Goal: Task Accomplishment & Management: Manage account settings

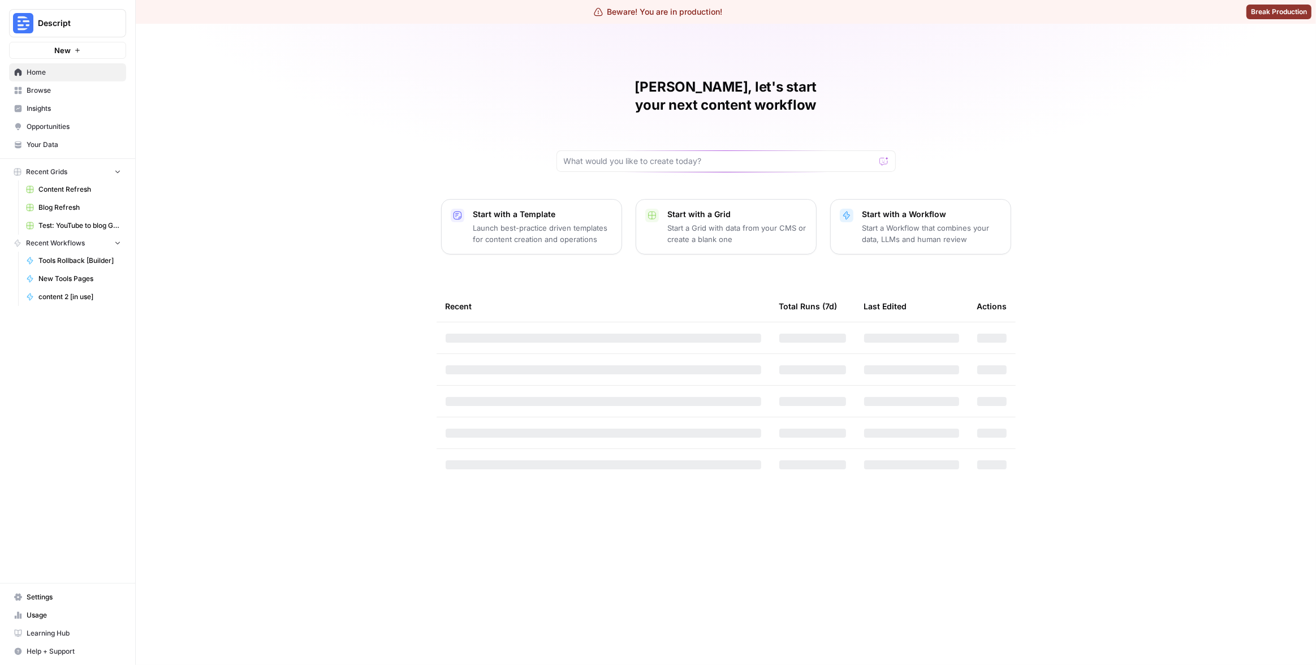
click at [77, 124] on span "Opportunities" at bounding box center [74, 127] width 94 height 10
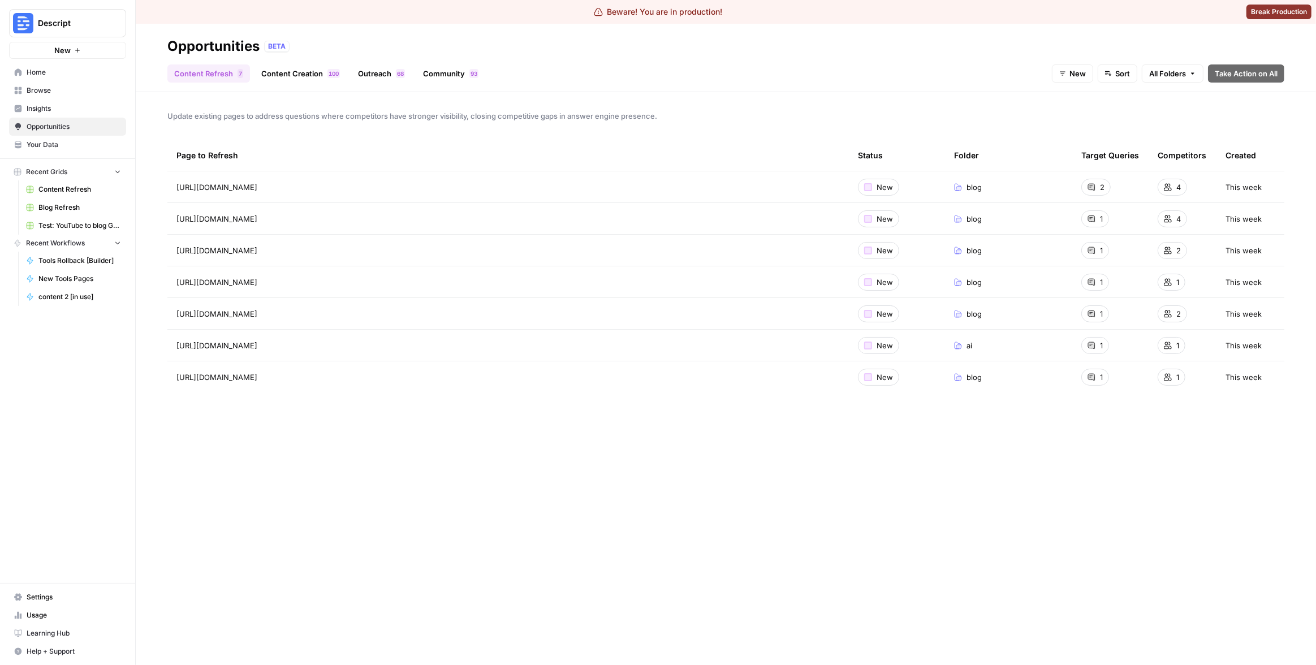
click at [83, 107] on span "Insights" at bounding box center [74, 109] width 94 height 10
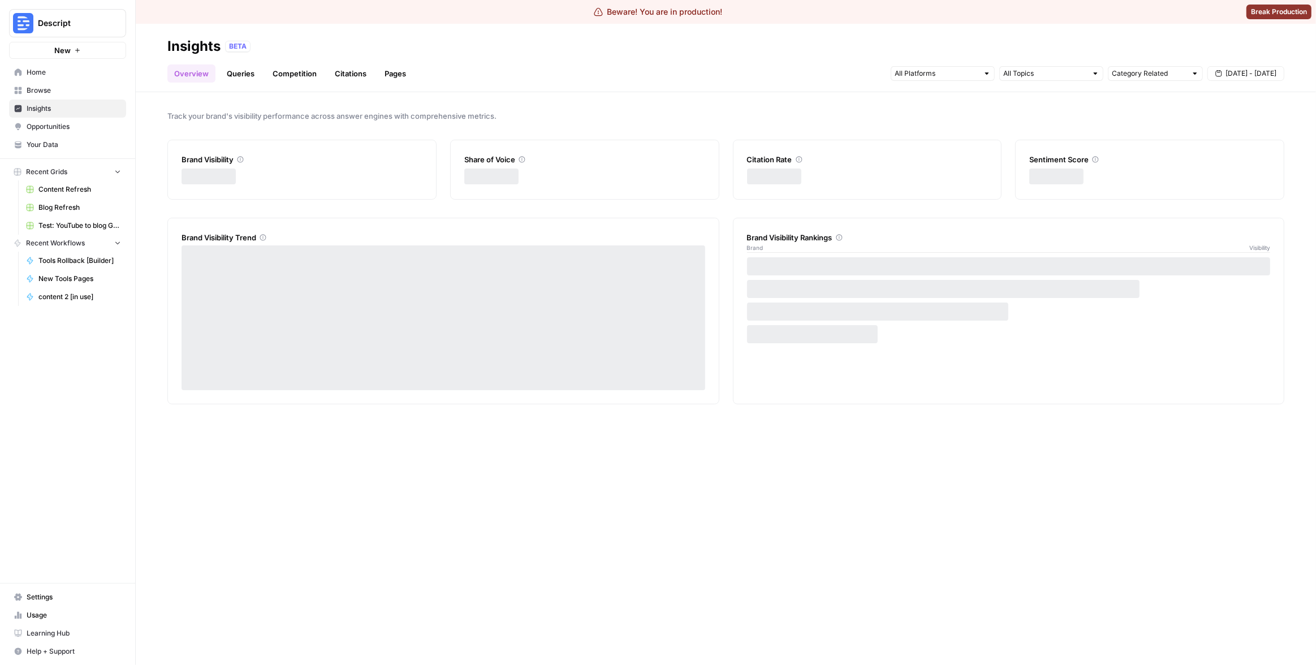
click at [434, 66] on div "Overview Queries Competition Citations Pages Category Related Sep 20 - Sep 26" at bounding box center [725, 68] width 1117 height 27
click at [399, 75] on link "Pages" at bounding box center [395, 73] width 35 height 18
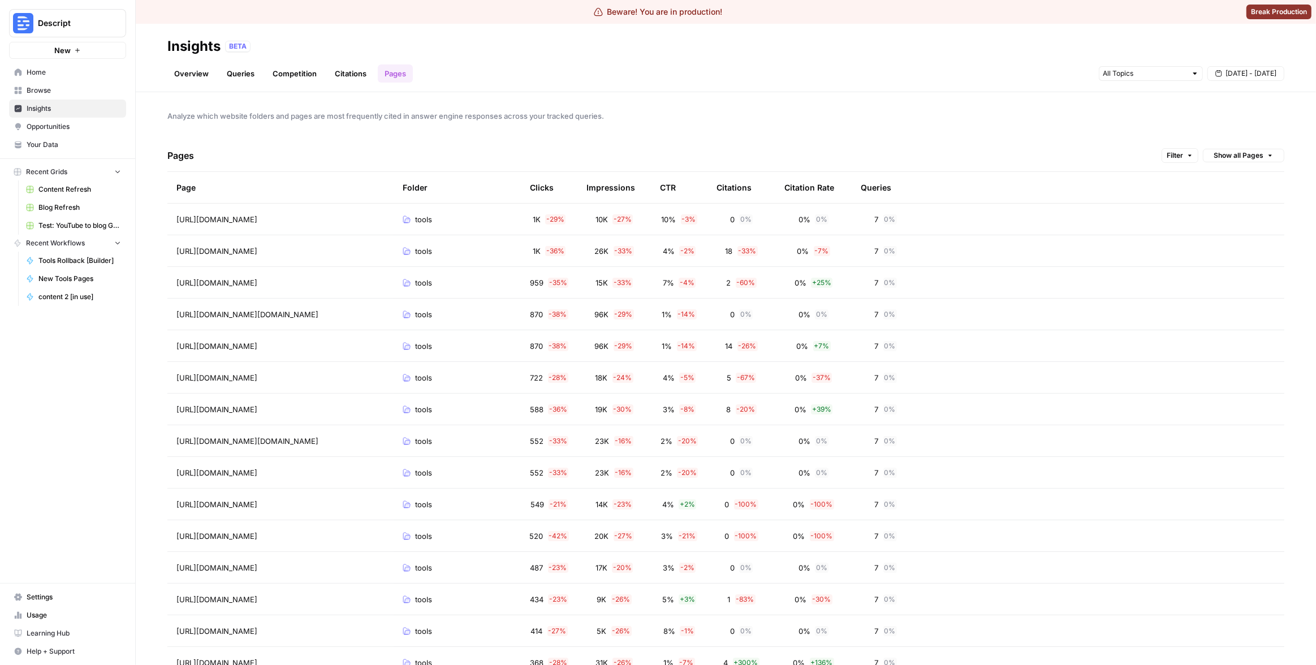
click at [899, 148] on div "Pages Filter Show all Pages" at bounding box center [725, 156] width 1117 height 32
click at [1187, 154] on icon "button" at bounding box center [1190, 155] width 7 height 7
click at [925, 200] on button "Add Filter" at bounding box center [987, 204] width 379 height 15
click at [878, 205] on input "text" at bounding box center [850, 206] width 95 height 11
click at [868, 231] on span "Folder" at bounding box center [860, 232] width 81 height 11
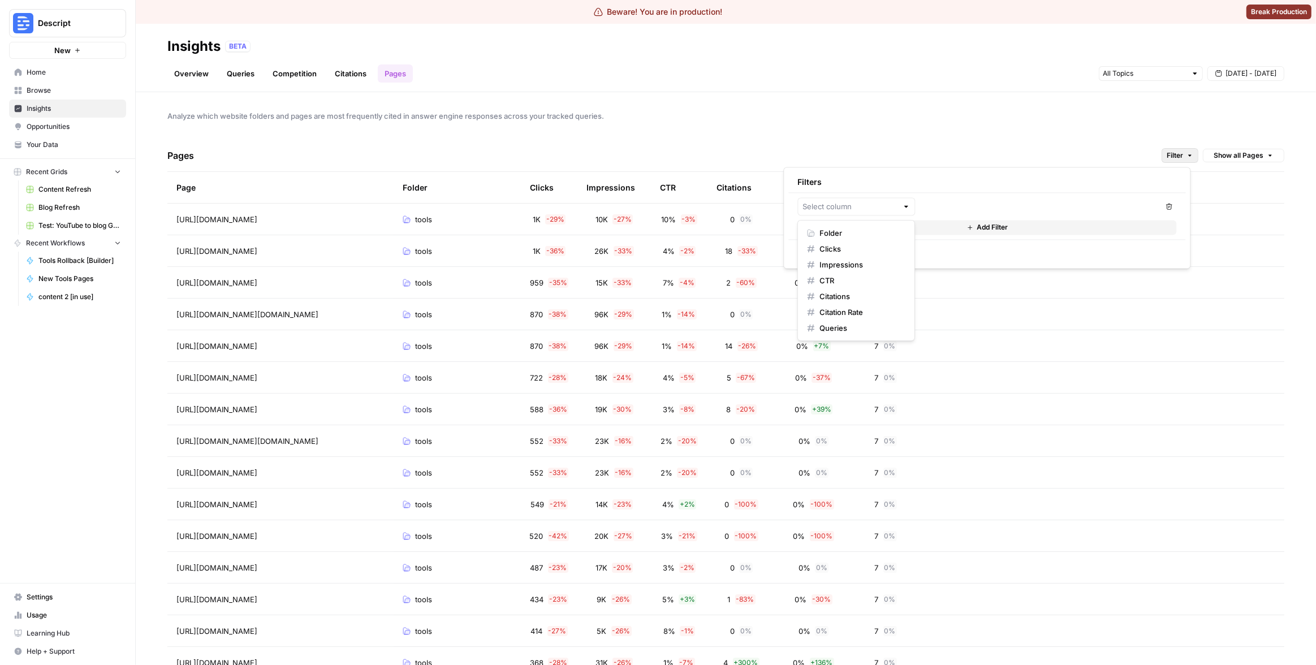
type input "Folder"
click at [960, 209] on input "text" at bounding box center [1033, 206] width 217 height 11
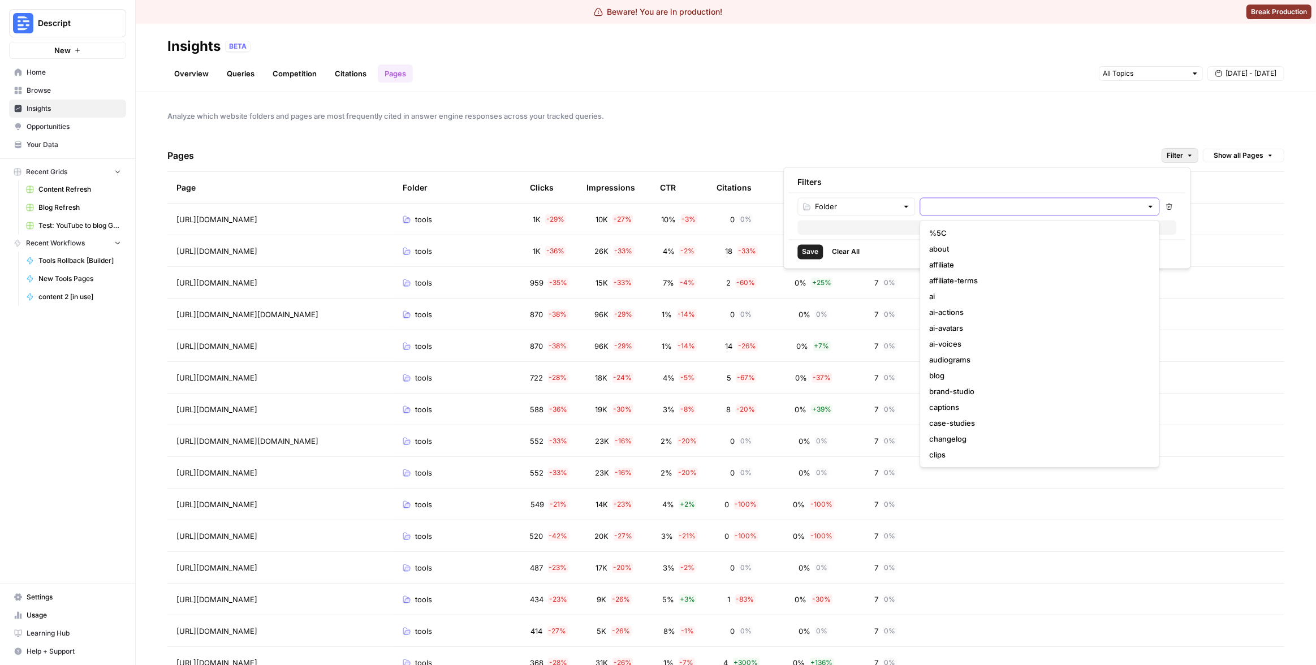
click at [1002, 212] on input "text" at bounding box center [1033, 206] width 217 height 11
click at [999, 234] on span "tools" at bounding box center [1037, 232] width 216 height 11
type input "tools"
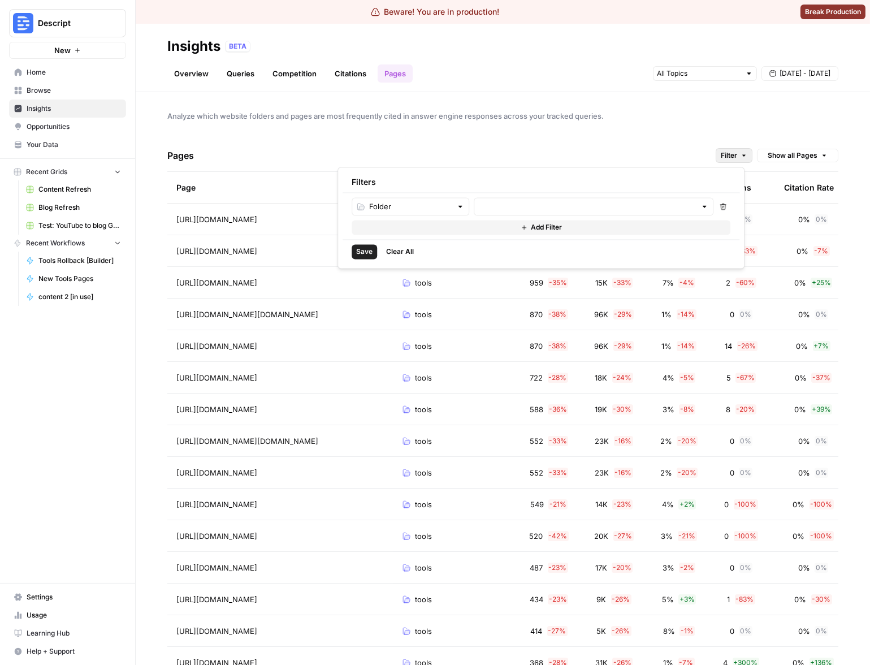
click at [739, 151] on button "Filter" at bounding box center [734, 155] width 37 height 15
type input "tools"
click at [367, 250] on span "Save" at bounding box center [364, 252] width 16 height 10
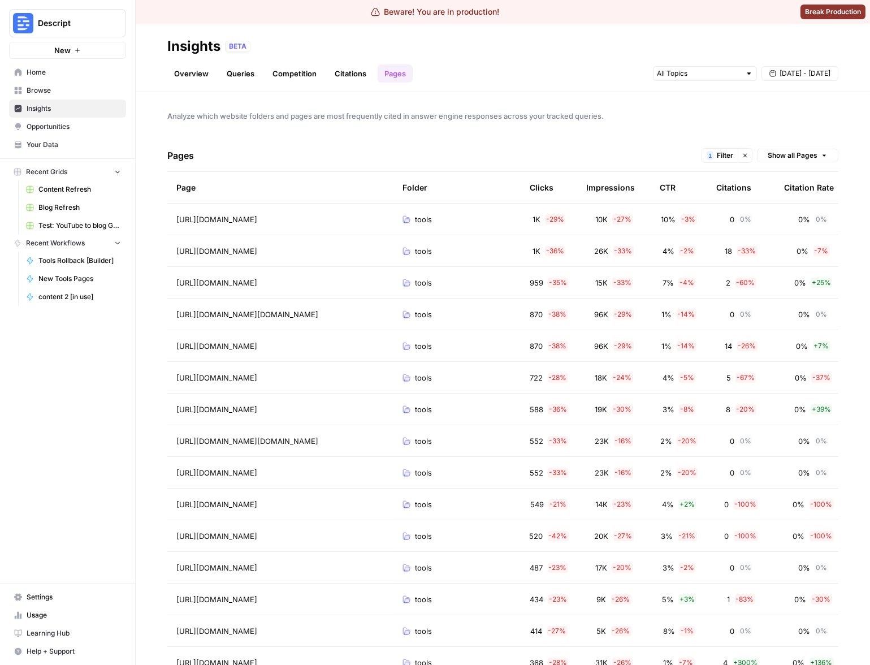
click at [717, 159] on span "Filter" at bounding box center [725, 155] width 16 height 10
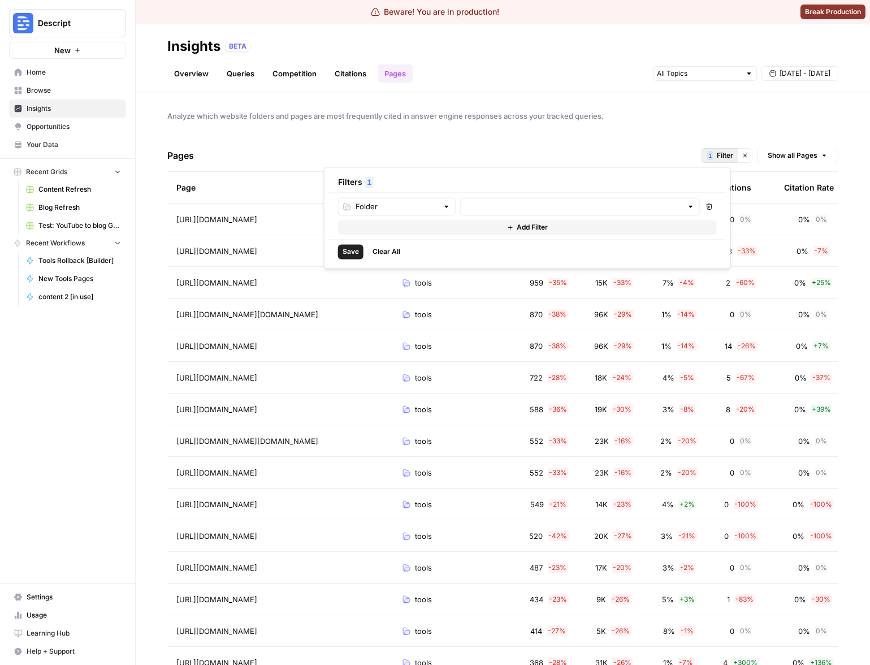
type input "tools"
click at [465, 230] on button "Add Filter" at bounding box center [527, 227] width 379 height 15
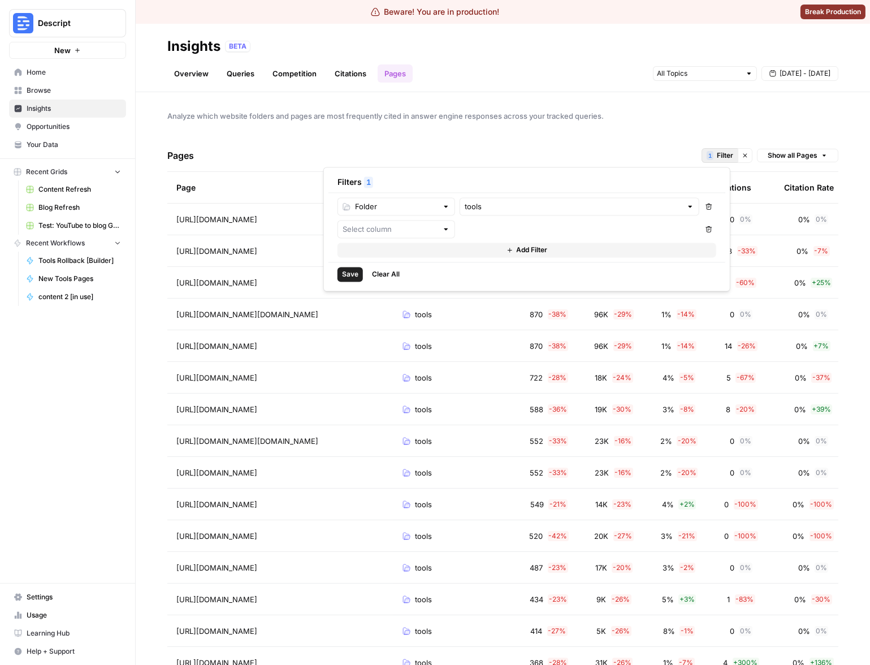
click at [436, 238] on div "Folder tools Remove Remove Add Filter" at bounding box center [527, 227] width 397 height 69
click at [436, 237] on div at bounding box center [397, 229] width 118 height 18
click at [401, 299] on span "CTR" at bounding box center [399, 303] width 81 height 11
type input "CTR"
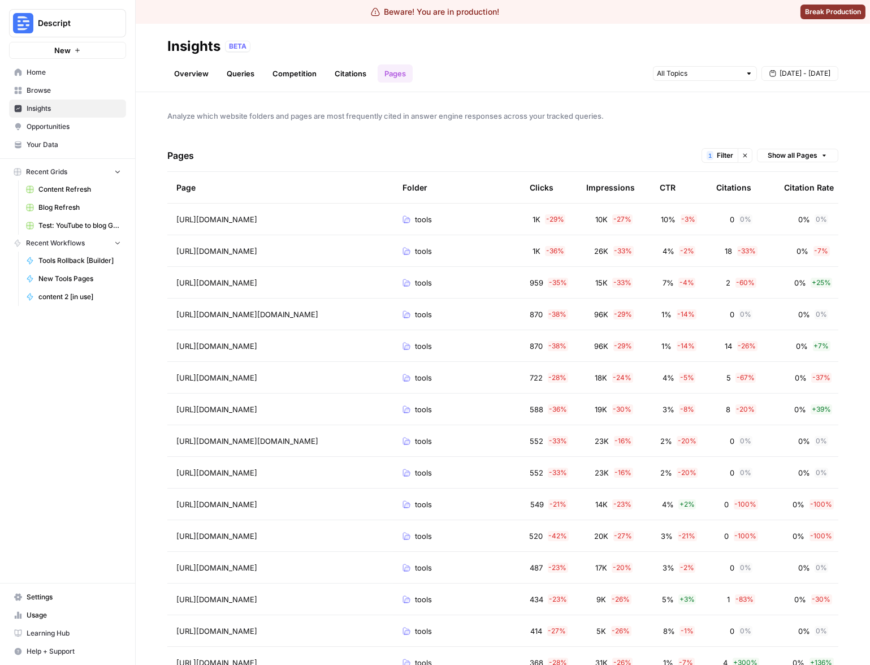
click at [643, 123] on div "Analyze which website folders and pages are most frequently cited in answer eng…" at bounding box center [503, 378] width 735 height 573
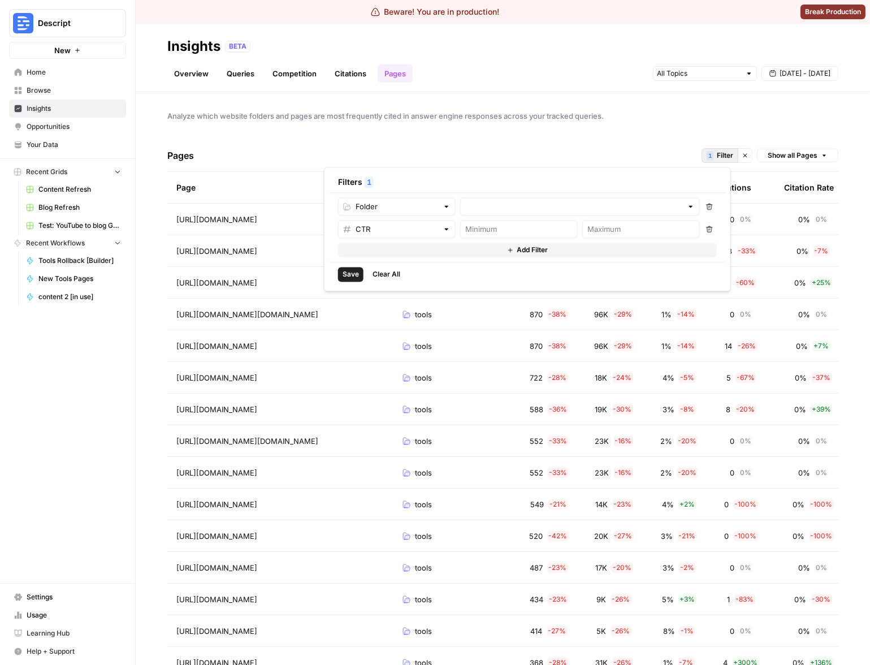
click at [717, 157] on span "Filter" at bounding box center [725, 155] width 16 height 10
type input "tools"
click at [548, 229] on input "number" at bounding box center [519, 228] width 107 height 11
type input "2"
click at [350, 278] on span "Save" at bounding box center [351, 274] width 16 height 10
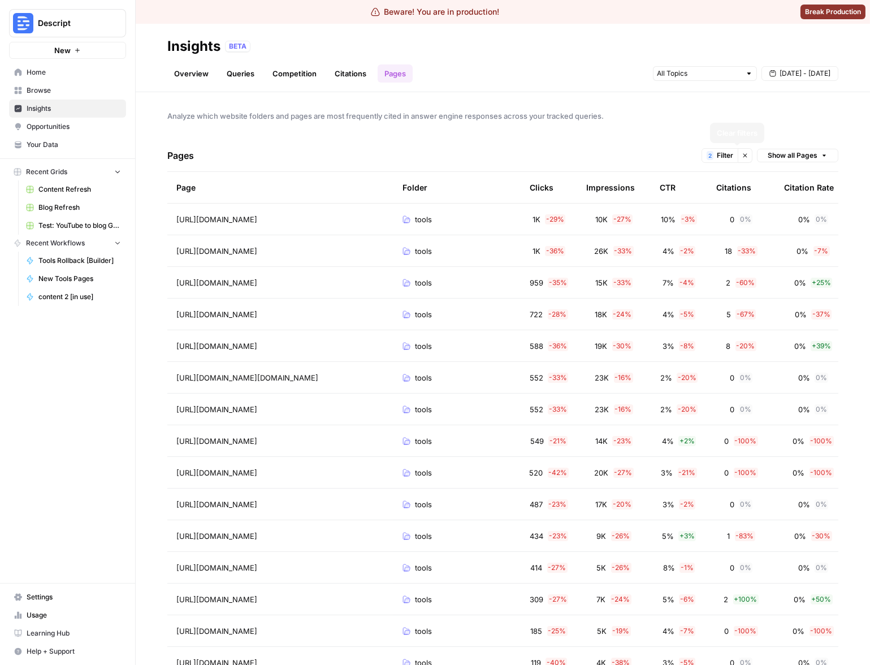
click at [717, 158] on span "Filter" at bounding box center [725, 155] width 16 height 10
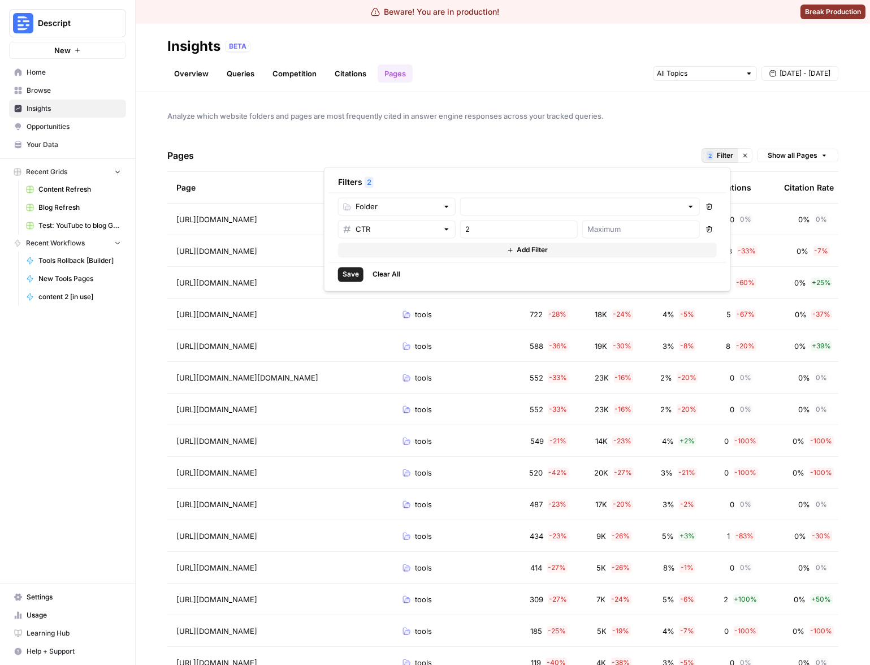
click at [629, 115] on span "Analyze which website folders and pages are most frequently cited in answer eng…" at bounding box center [502, 115] width 671 height 11
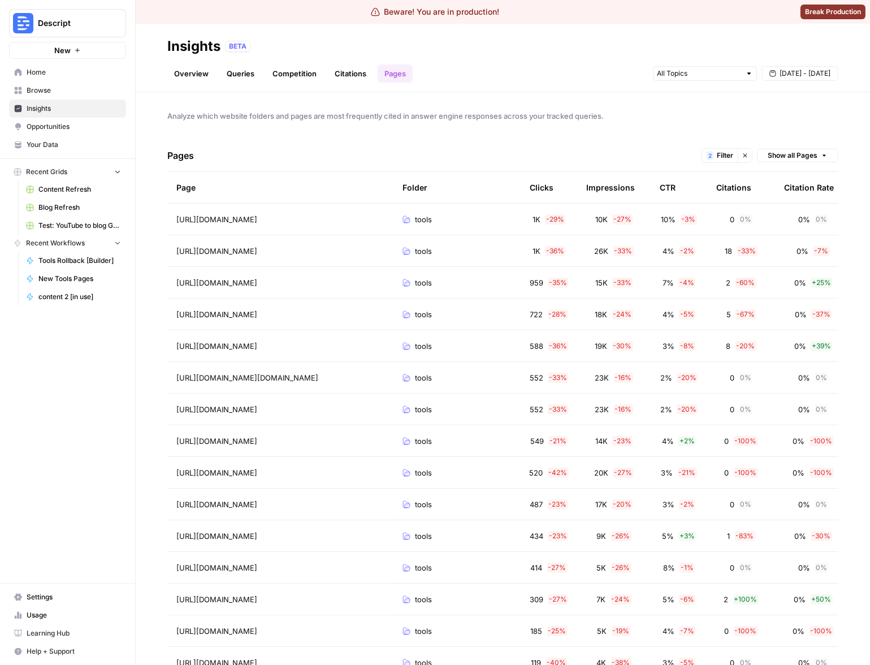
click at [678, 188] on th "CTR" at bounding box center [679, 187] width 57 height 31
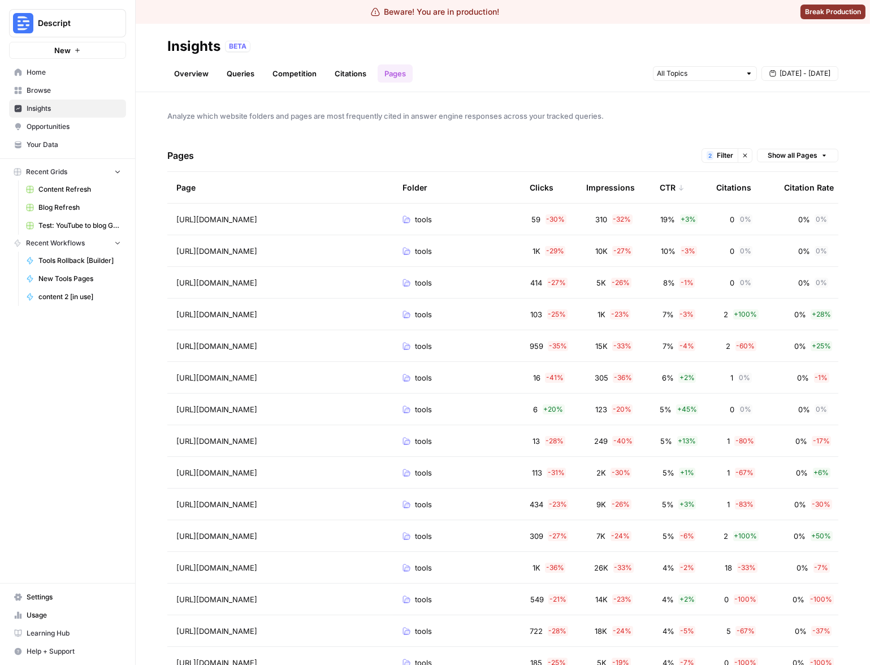
click at [673, 188] on div "CTR" at bounding box center [672, 187] width 25 height 31
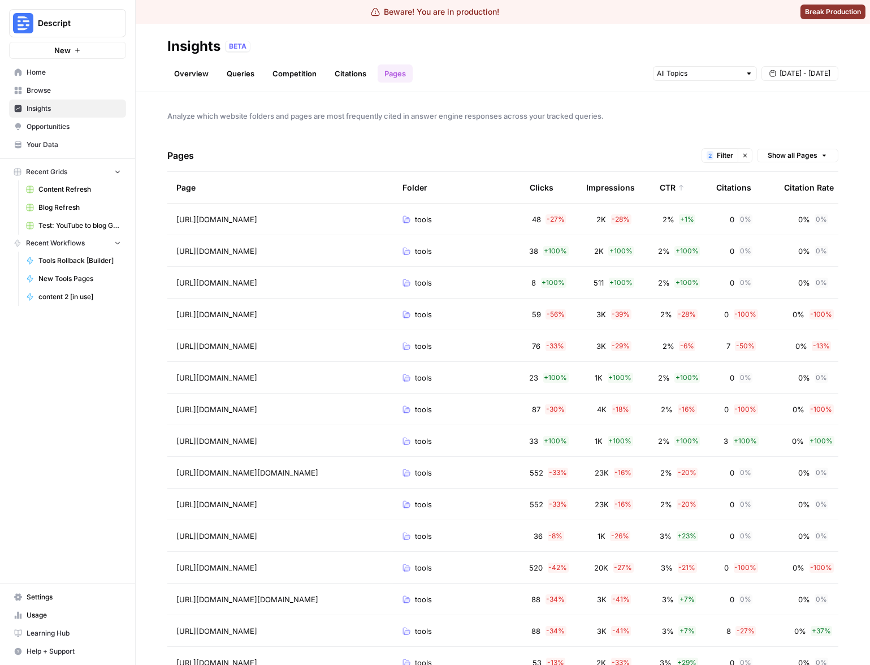
click at [671, 189] on div "CTR" at bounding box center [672, 187] width 25 height 31
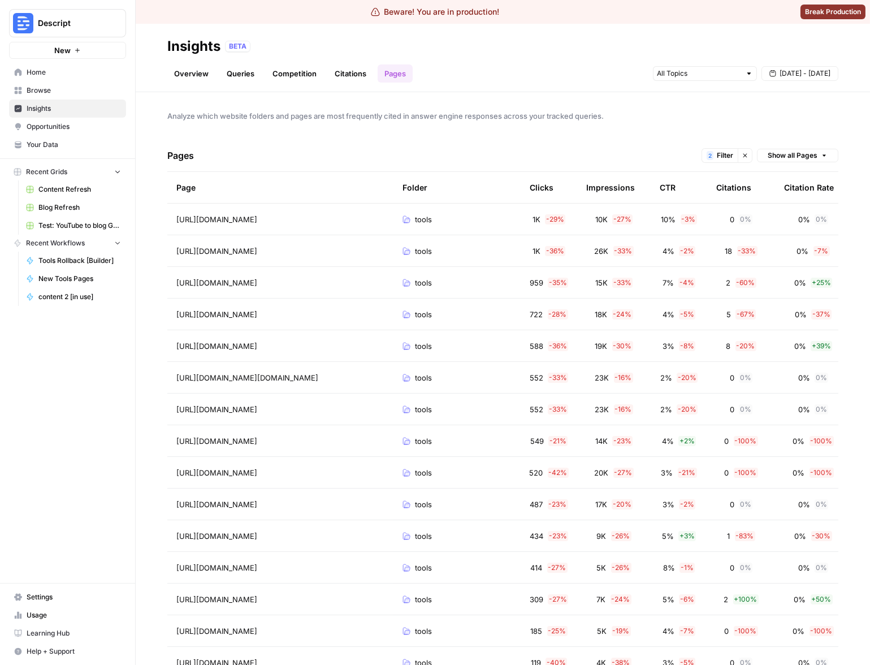
click at [671, 189] on div "CTR" at bounding box center [668, 187] width 16 height 31
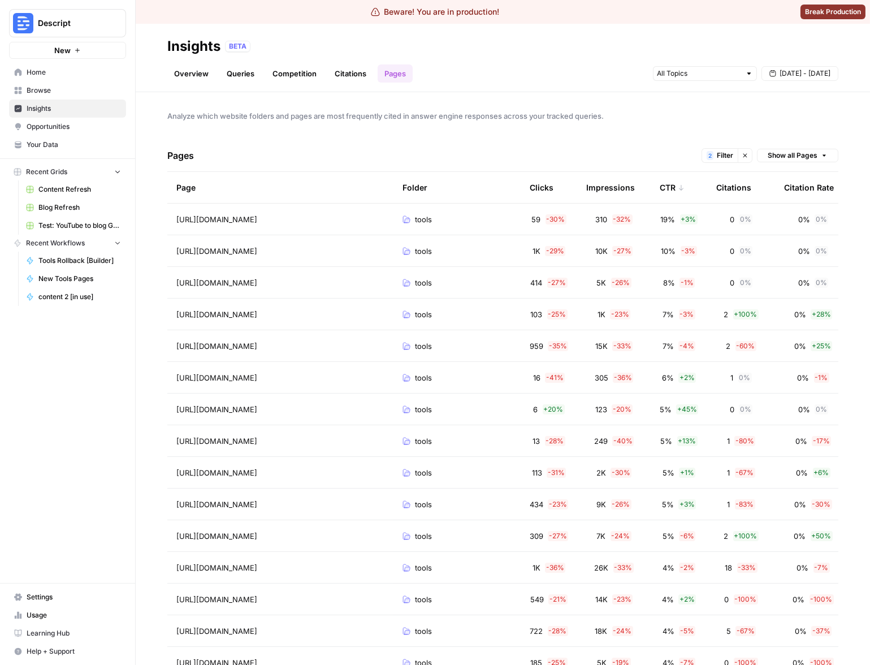
click at [669, 152] on div "Pages 2 Filter Clear filters Show all Pages" at bounding box center [502, 156] width 671 height 32
click at [669, 175] on div "CTR" at bounding box center [672, 187] width 25 height 31
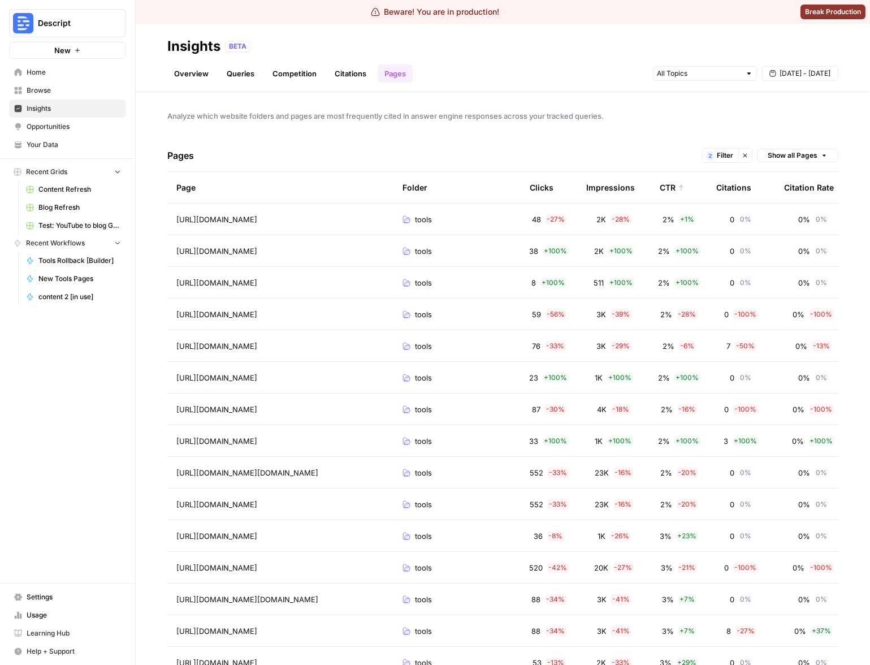
click at [669, 156] on div "Pages 2 Filter Clear filters Show all Pages" at bounding box center [502, 156] width 671 height 32
click at [669, 190] on div "CTR" at bounding box center [672, 187] width 25 height 31
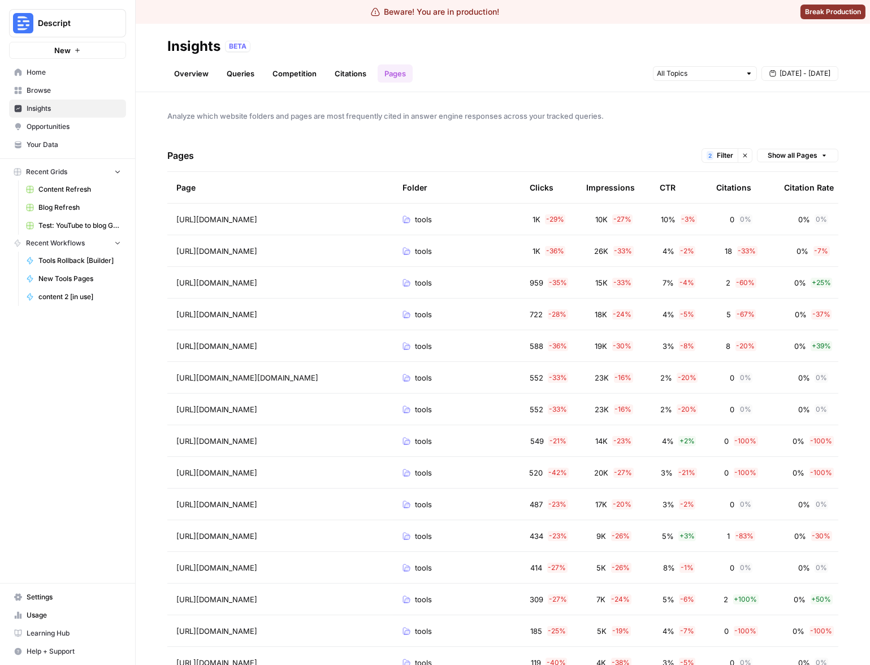
click at [667, 145] on div "Pages 2 Filter Clear filters Show all Pages" at bounding box center [502, 156] width 671 height 32
click at [717, 155] on span "Filter" at bounding box center [725, 155] width 16 height 10
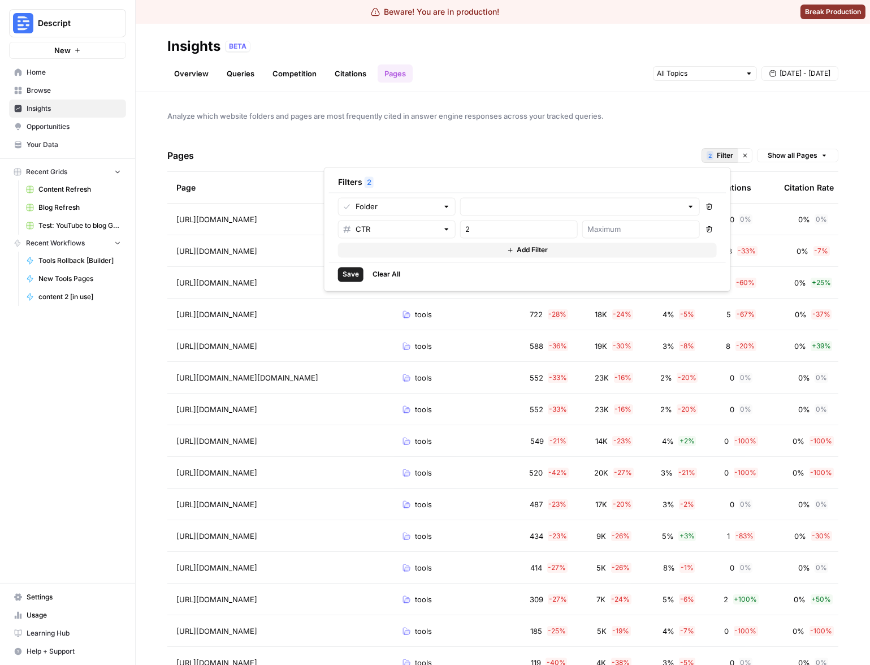
type input "tools"
click at [713, 120] on span "Analyze which website folders and pages are most frequently cited in answer eng…" at bounding box center [502, 115] width 671 height 11
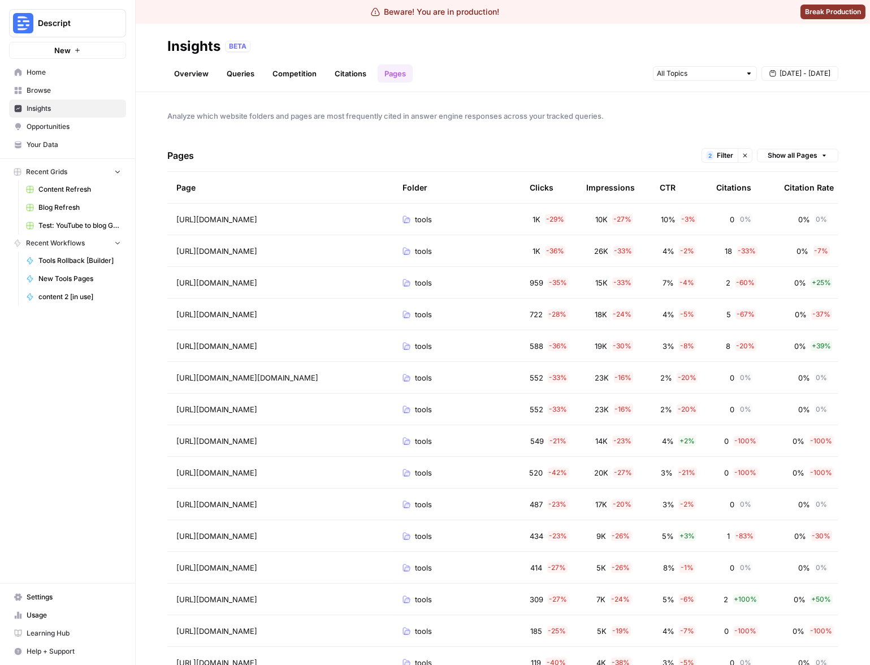
click at [675, 184] on div "CTR" at bounding box center [668, 187] width 16 height 31
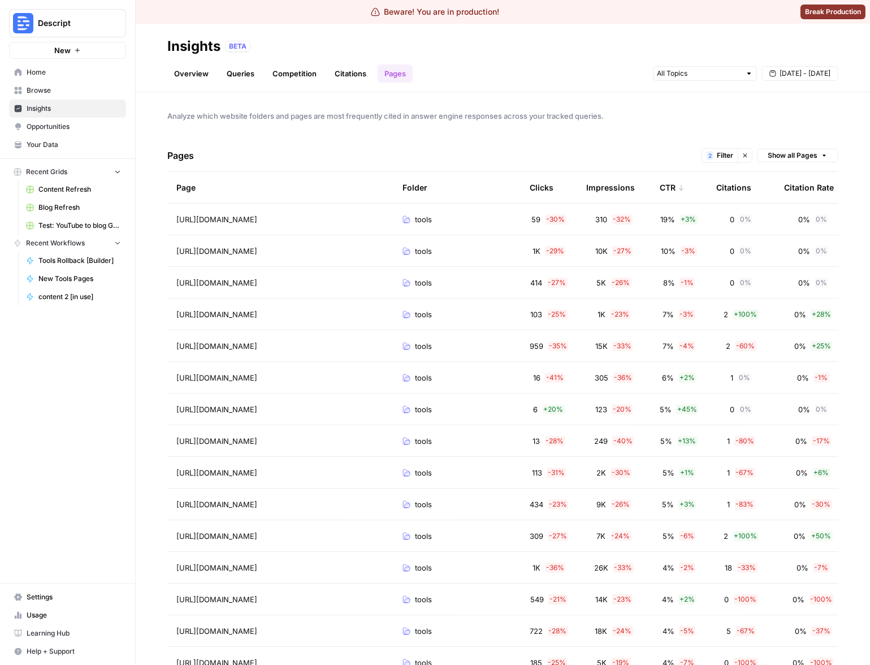
click at [677, 195] on div "CTR" at bounding box center [672, 187] width 25 height 31
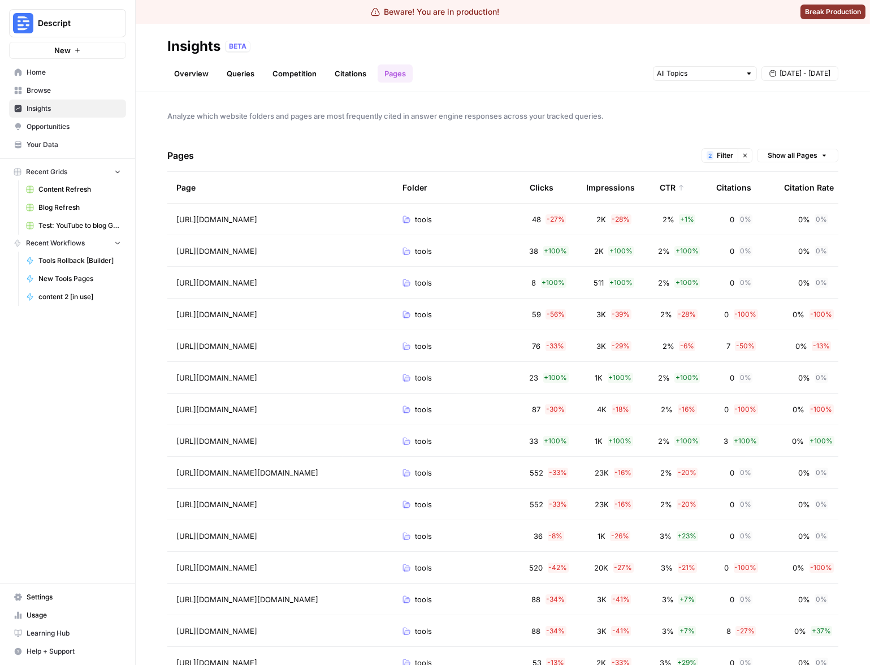
click at [675, 185] on div "CTR" at bounding box center [672, 187] width 25 height 31
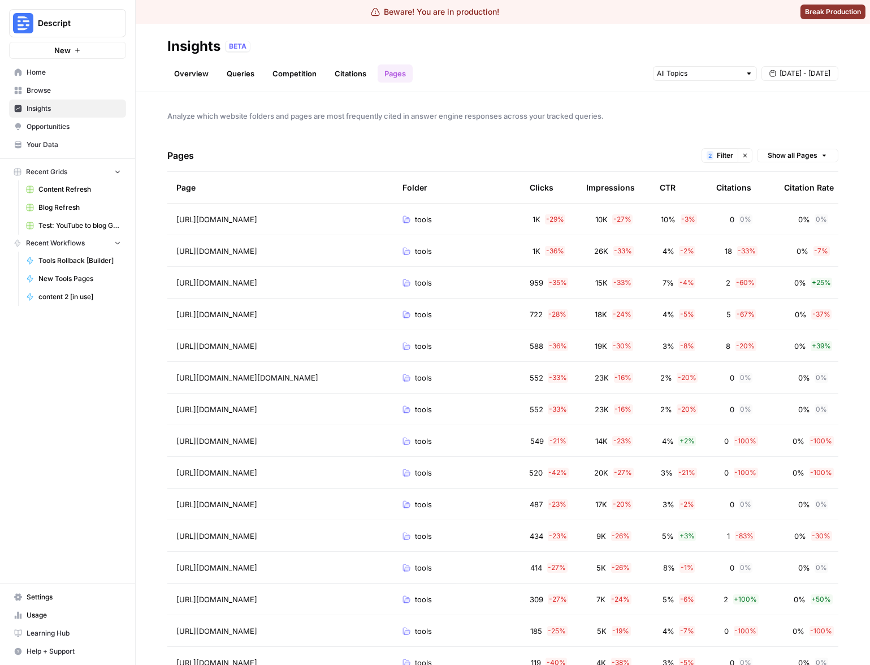
click at [674, 180] on div "CTR" at bounding box center [668, 187] width 16 height 31
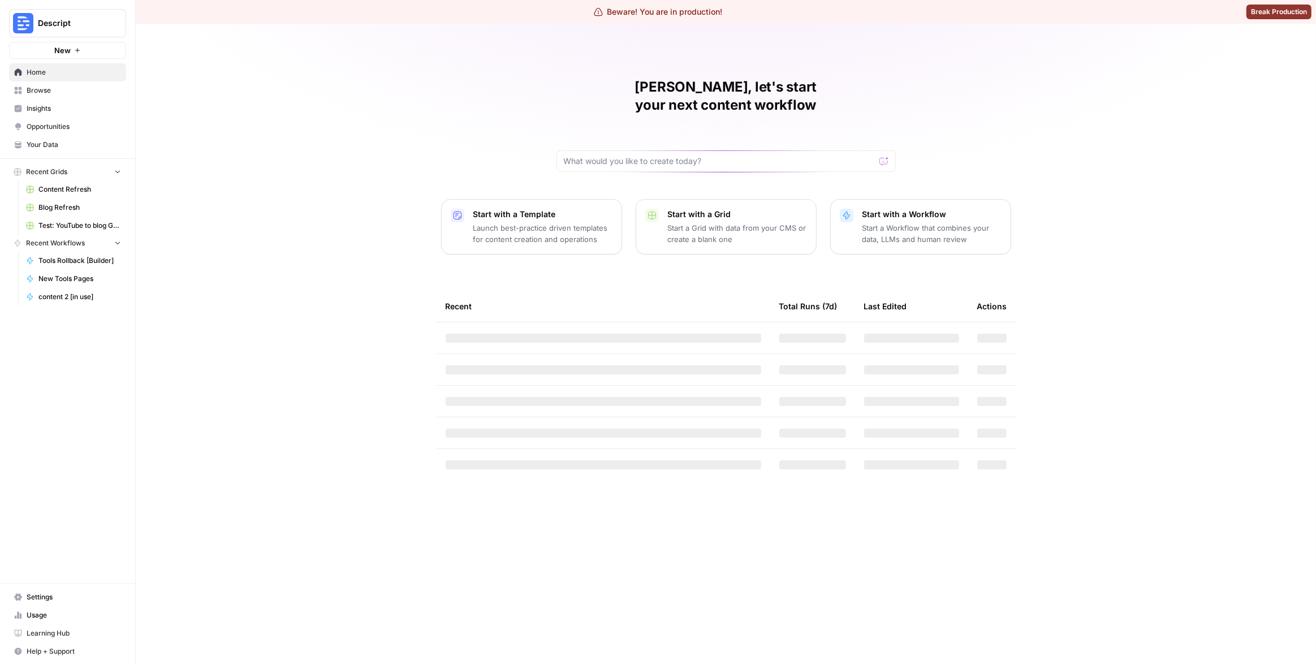
click at [75, 31] on button "Descript" at bounding box center [67, 23] width 117 height 28
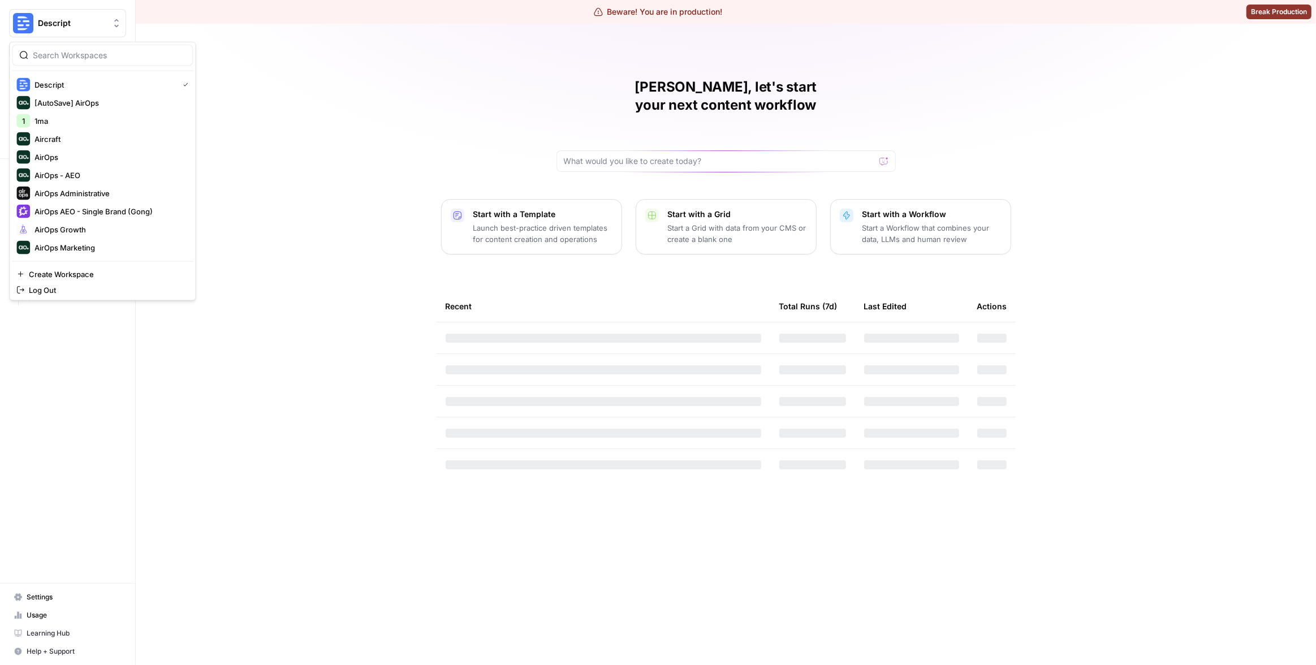
scroll to position [235, 0]
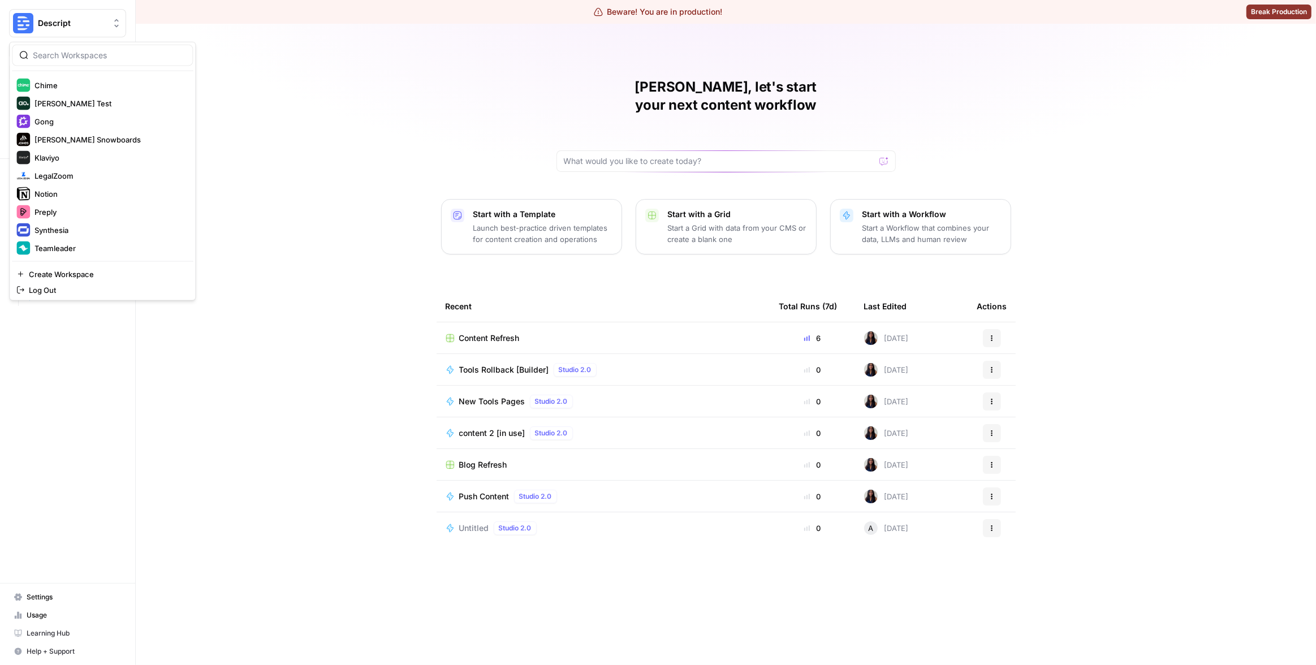
click at [318, 97] on div "Matias, let's start your next content workflow Start with a Template Launch bes…" at bounding box center [726, 344] width 1180 height 641
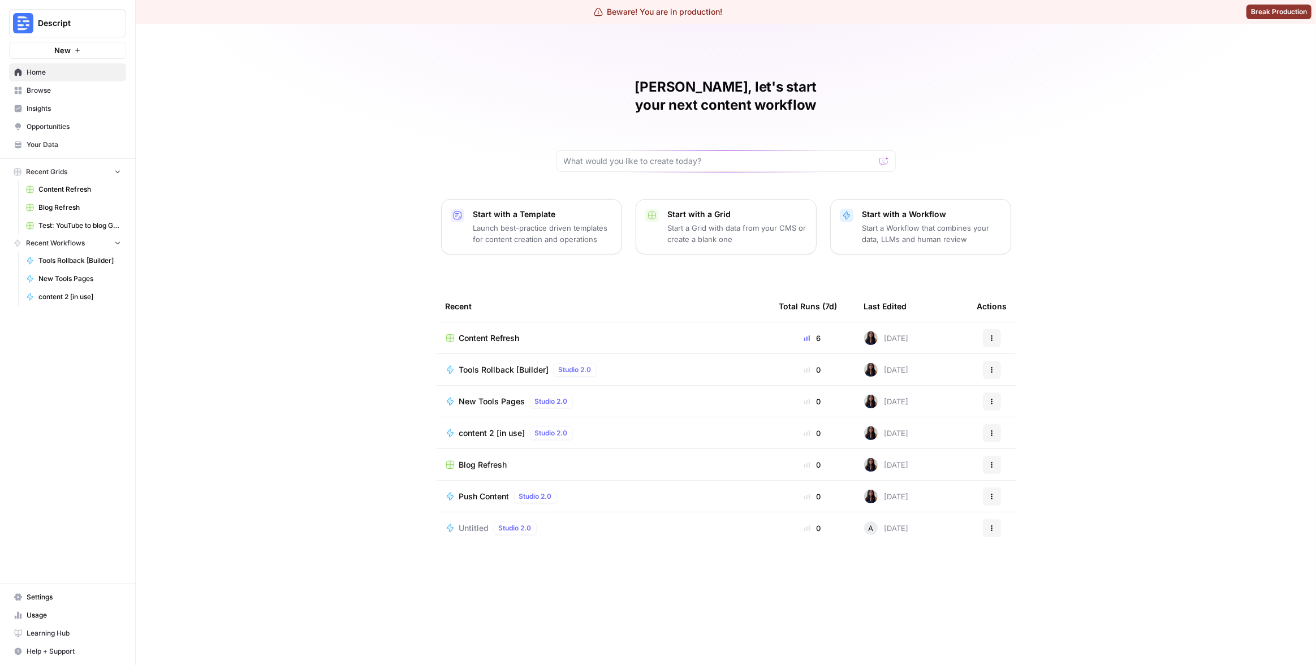
click at [36, 23] on button "Descript" at bounding box center [67, 23] width 117 height 28
type input "syn"
click at [117, 81] on span "Synthesia" at bounding box center [109, 84] width 149 height 11
click at [308, 88] on div "[PERSON_NAME], let's start your next content workflow Start with a Template Lau…" at bounding box center [726, 344] width 1180 height 641
click at [88, 107] on span "Insights" at bounding box center [74, 109] width 94 height 10
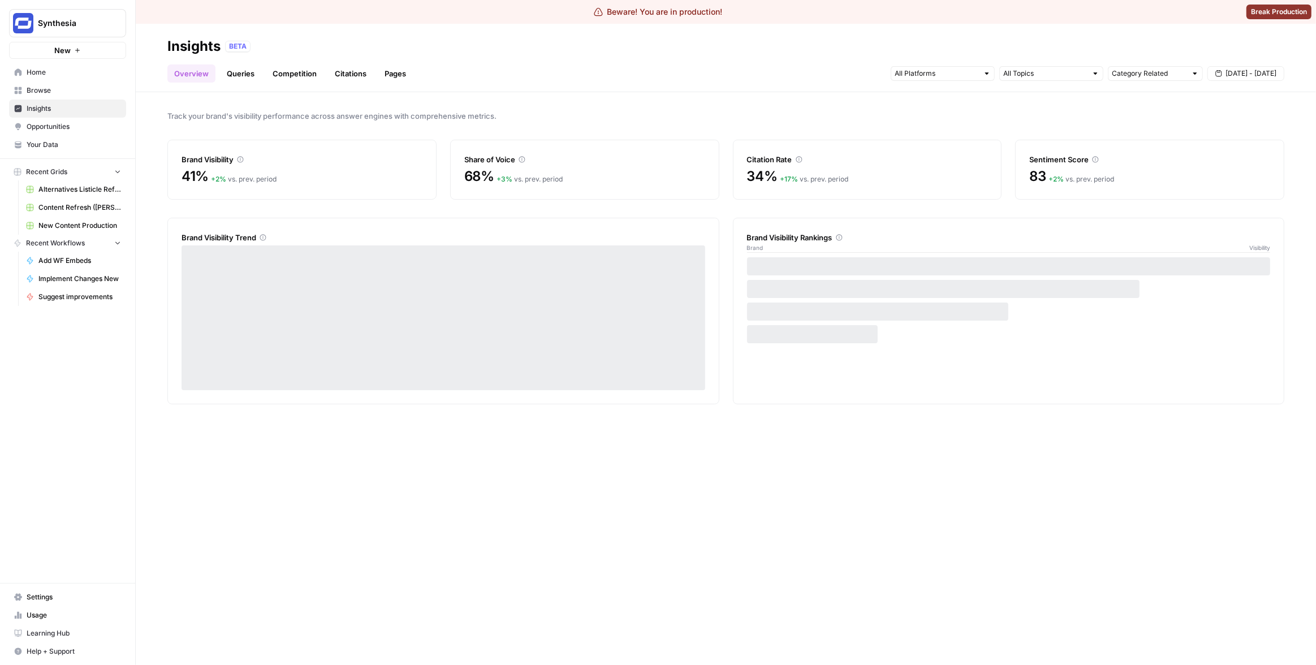
click at [382, 77] on link "Pages" at bounding box center [395, 73] width 35 height 18
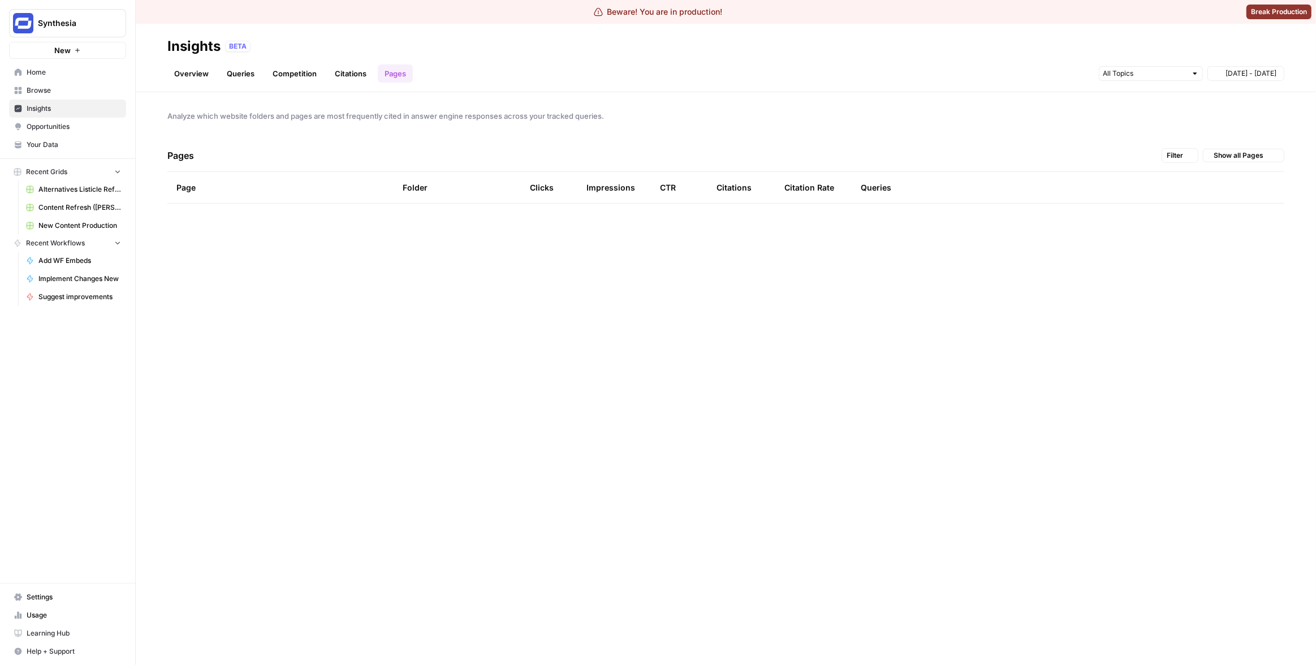
click at [340, 75] on link "Citations" at bounding box center [350, 73] width 45 height 18
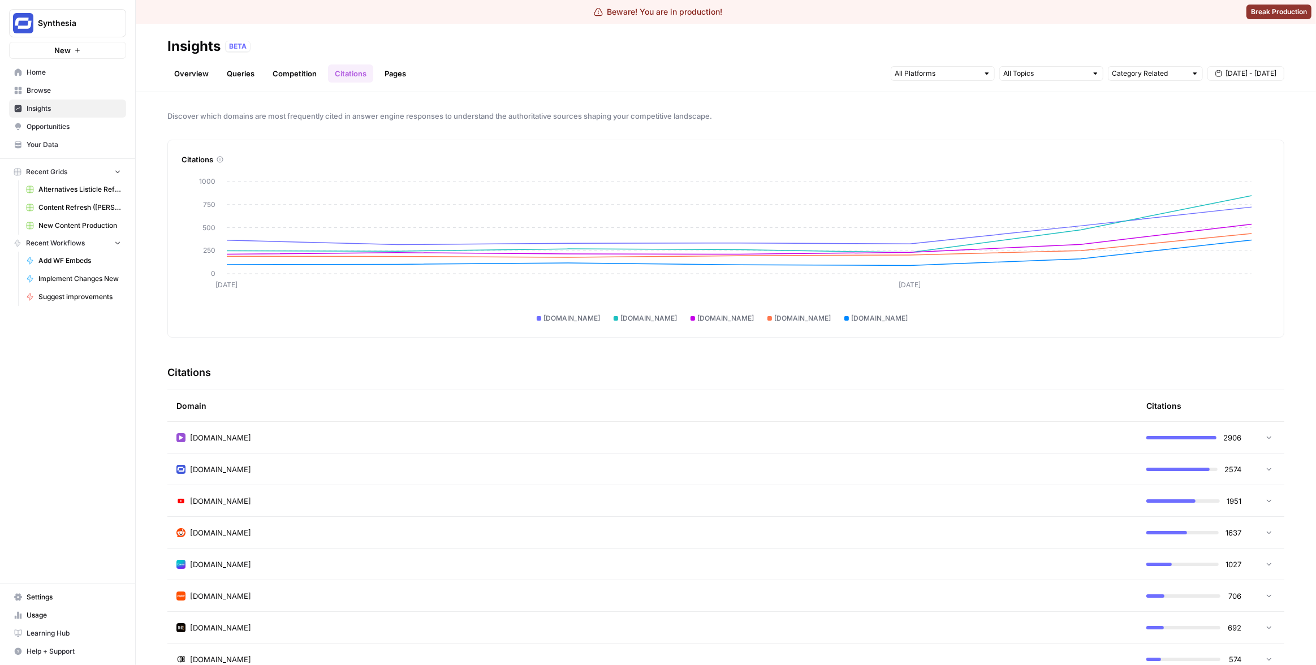
click at [390, 79] on link "Pages" at bounding box center [395, 73] width 35 height 18
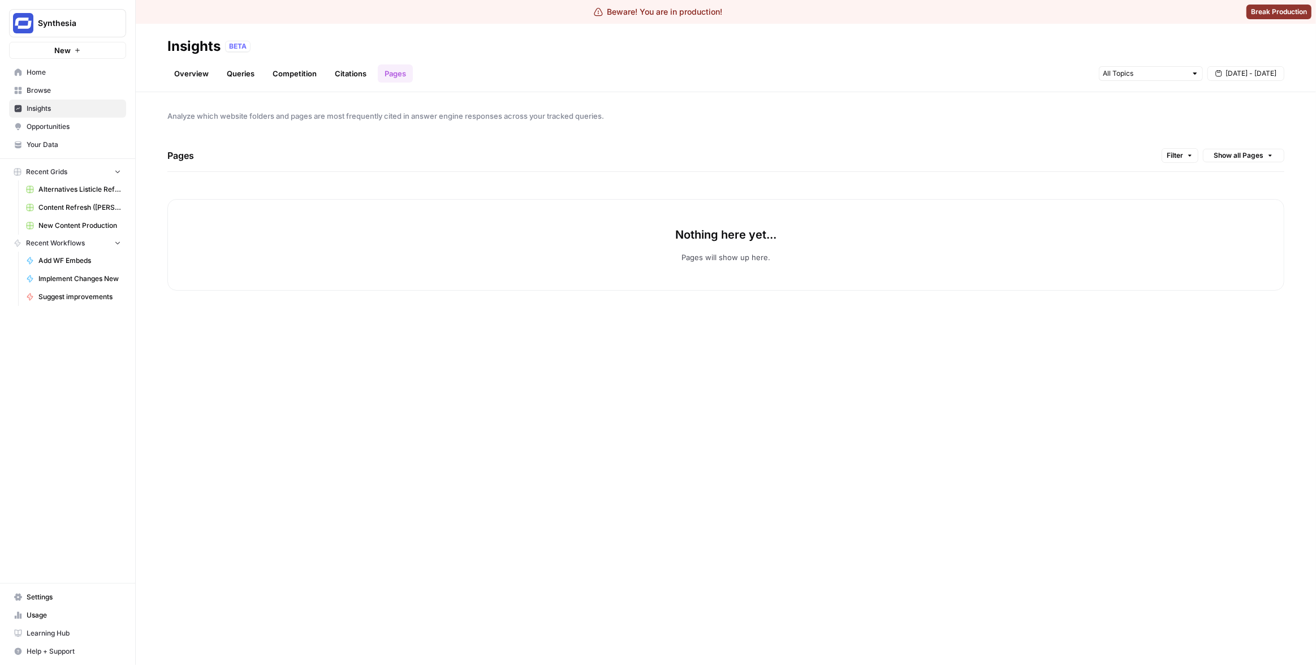
click at [651, 83] on header "Insights BETA Overview Queries Competition Citations Pages Sep 20 - Sep 26" at bounding box center [726, 58] width 1180 height 68
click at [1177, 152] on span "Filter" at bounding box center [1175, 155] width 16 height 10
click at [1087, 115] on span "Analyze which website folders and pages are most frequently cited in answer eng…" at bounding box center [725, 115] width 1117 height 11
click at [1256, 158] on span "Show all Pages" at bounding box center [1239, 155] width 50 height 10
click at [1005, 140] on div "Pages Filter Show all Pages" at bounding box center [725, 156] width 1117 height 32
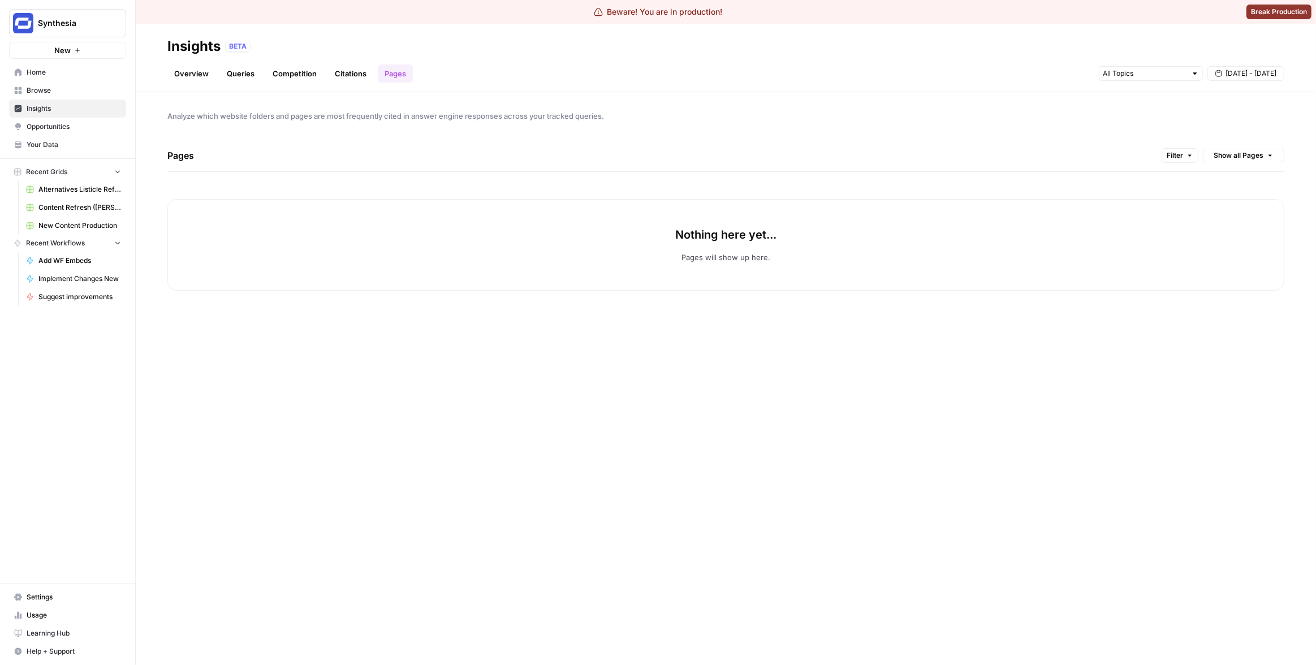
click at [990, 140] on div "Pages Filter Show all Pages" at bounding box center [725, 156] width 1117 height 32
click at [870, 121] on span "Analyze which website folders and pages are most frequently cited in answer eng…" at bounding box center [725, 115] width 1117 height 11
click at [777, 120] on span "Analyze which website folders and pages are most frequently cited in answer eng…" at bounding box center [725, 115] width 1117 height 11
click at [43, 596] on span "Settings" at bounding box center [74, 597] width 94 height 10
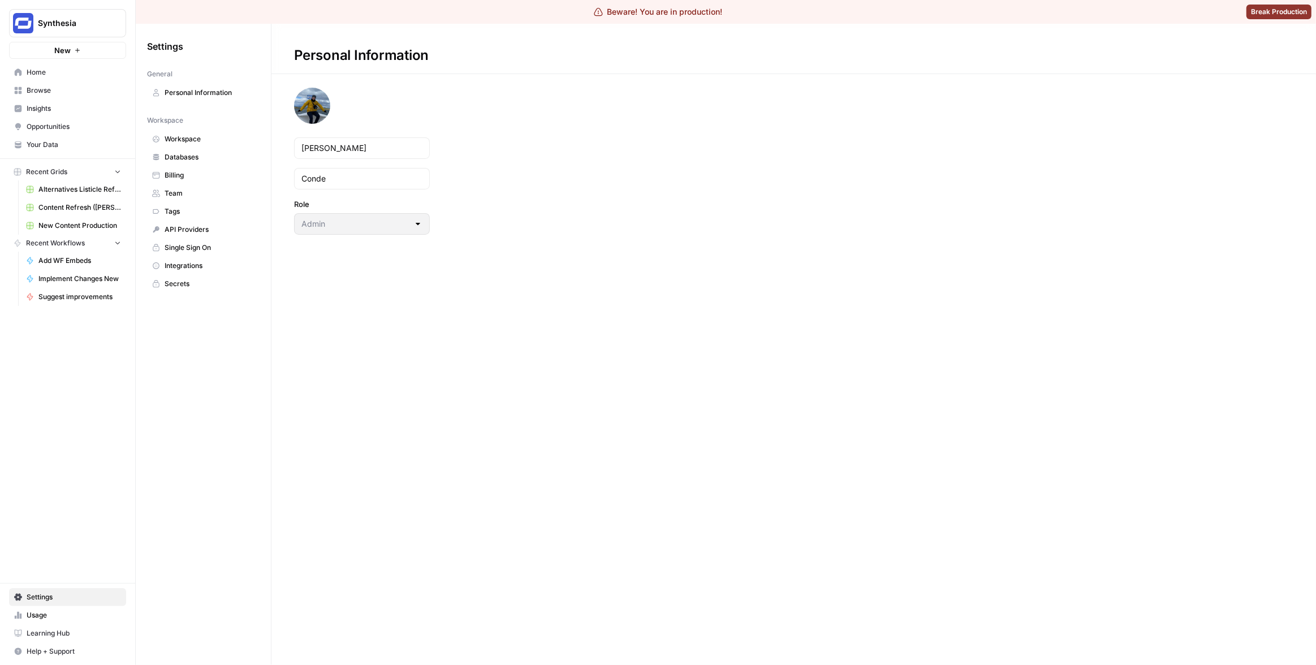
click at [191, 143] on span "Workspace" at bounding box center [210, 139] width 90 height 10
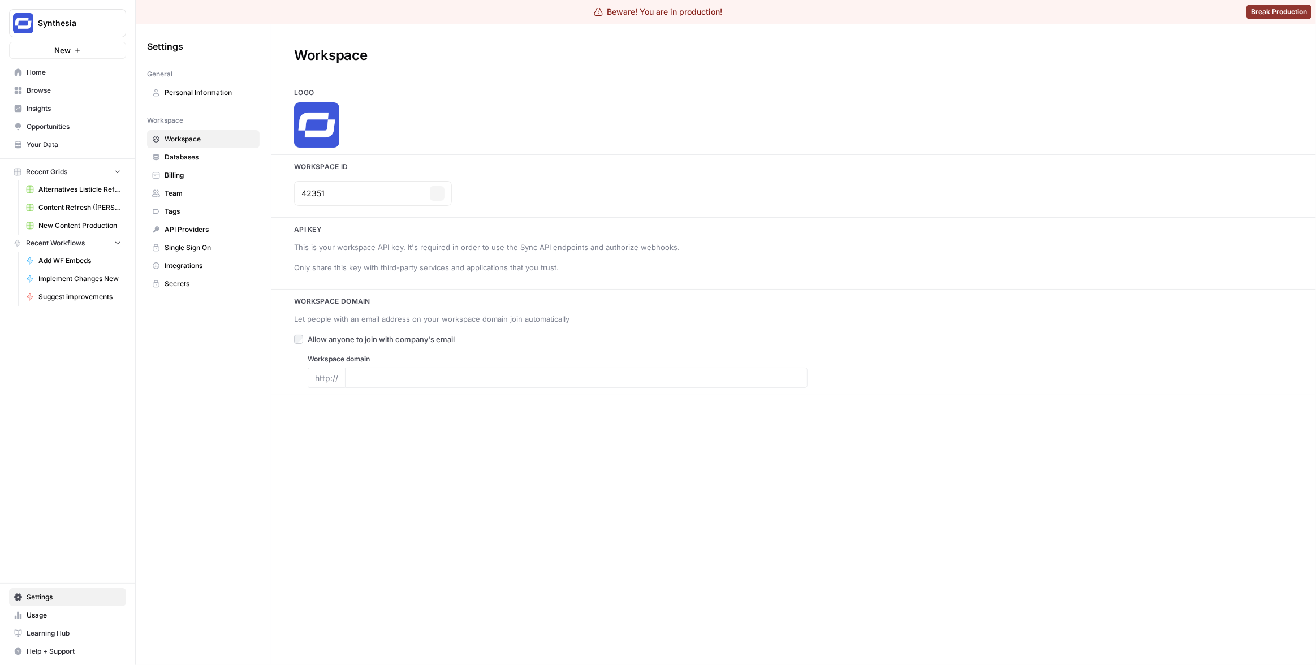
type input "synthesia.io"
click at [70, 104] on span "Insights" at bounding box center [74, 109] width 94 height 10
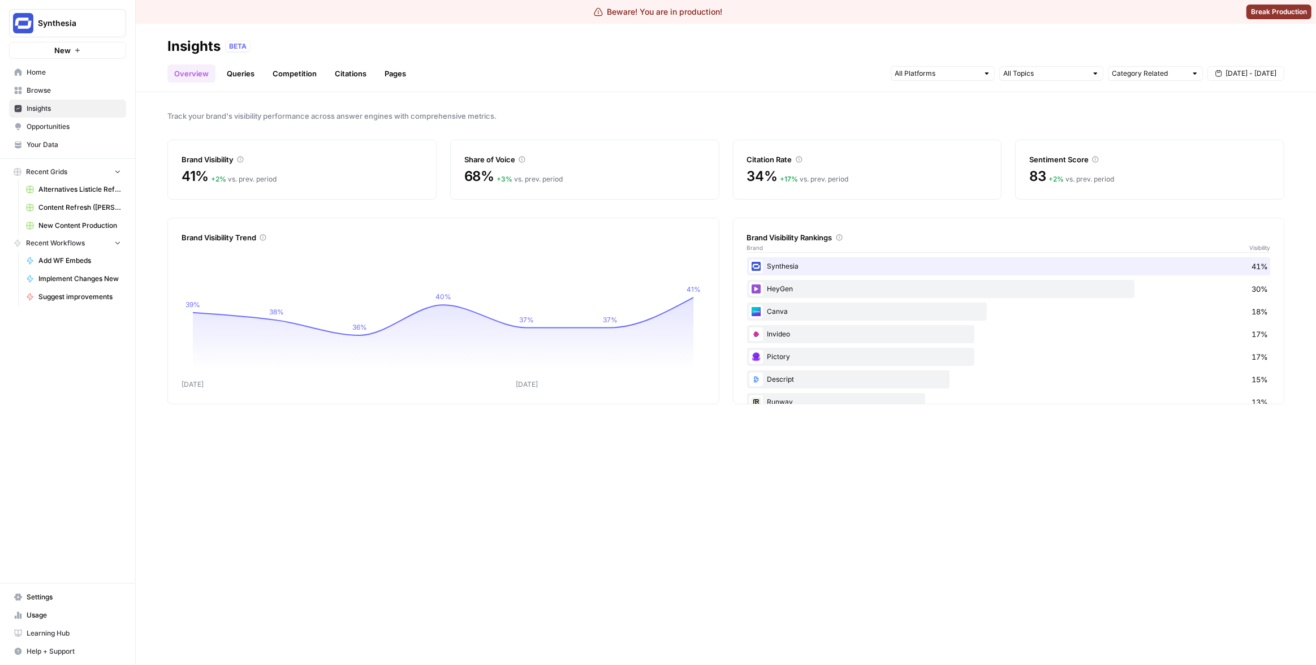
click at [80, 601] on span "Settings" at bounding box center [74, 597] width 94 height 10
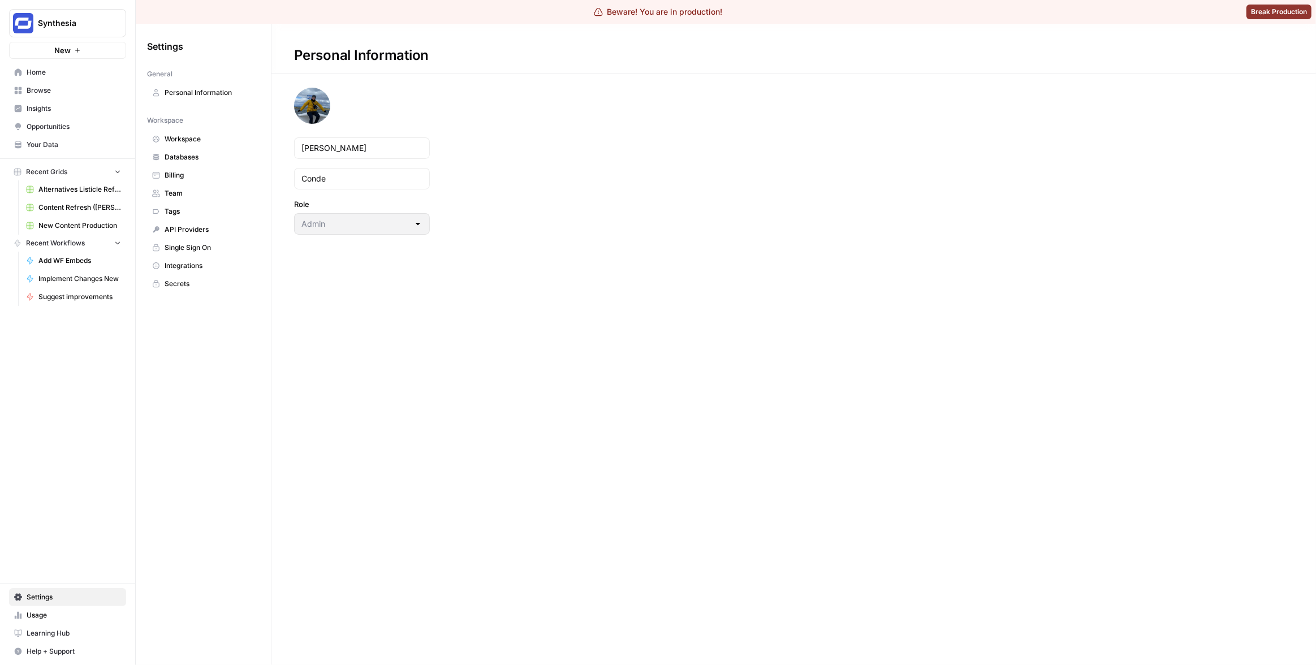
click at [198, 466] on div "Settings General Personal Information Workspace Workspace Databases Billing Tea…" at bounding box center [203, 344] width 135 height 641
click at [189, 266] on span "Integrations" at bounding box center [210, 266] width 90 height 10
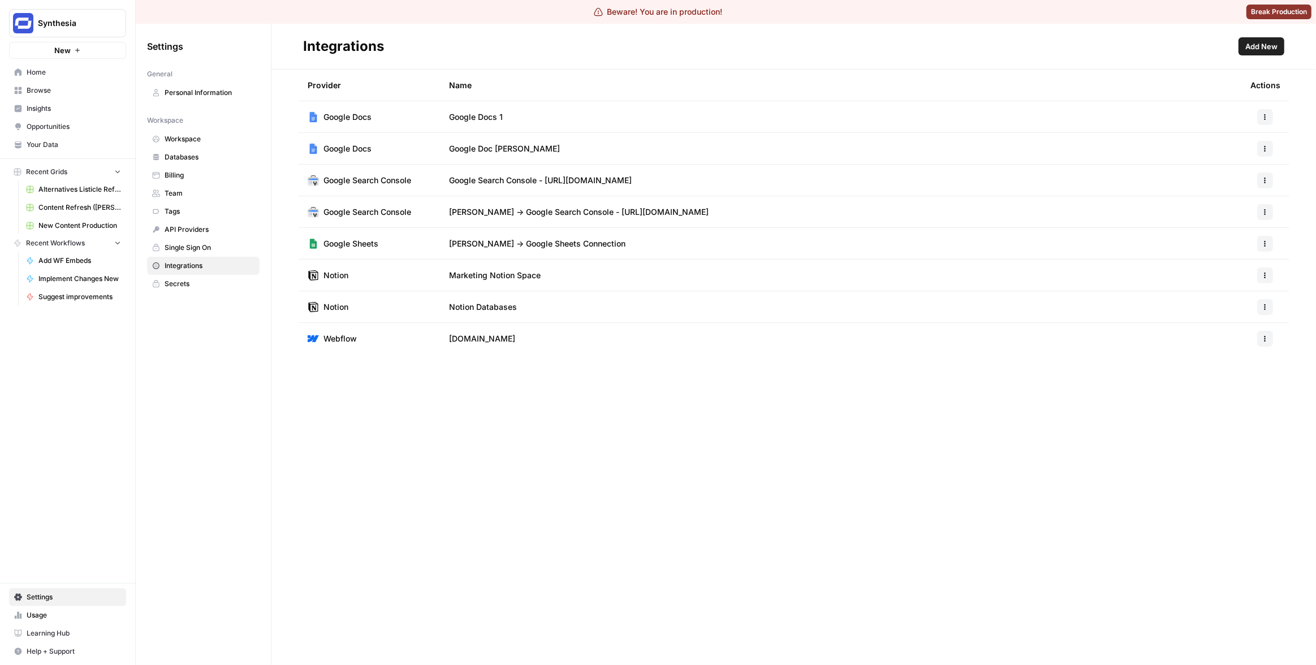
click at [432, 408] on div "Provider Name Actions Google Docs Google Docs 1 Google Docs Google Doc Borys Go…" at bounding box center [794, 368] width 1045 height 596
